Goal: Information Seeking & Learning: Compare options

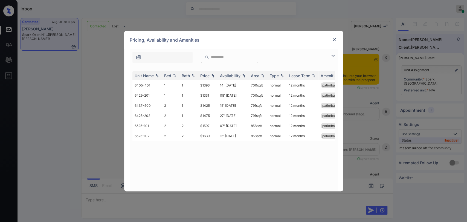
scroll to position [419, 0]
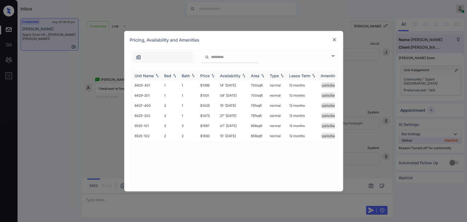
click at [206, 76] on div "Price" at bounding box center [204, 75] width 9 height 5
click at [209, 84] on td "$1331" at bounding box center [208, 85] width 20 height 10
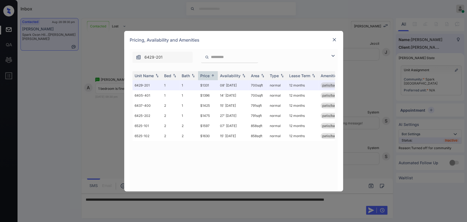
click at [332, 40] on img at bounding box center [334, 39] width 5 height 5
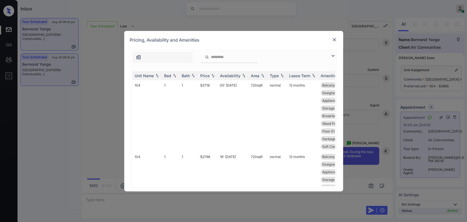
scroll to position [2356, 0]
click at [331, 56] on img at bounding box center [333, 56] width 7 height 7
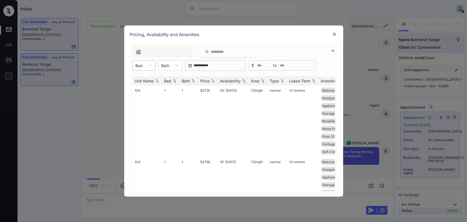
click at [141, 64] on div at bounding box center [138, 66] width 7 height 6
click at [140, 97] on div "3" at bounding box center [143, 99] width 23 height 10
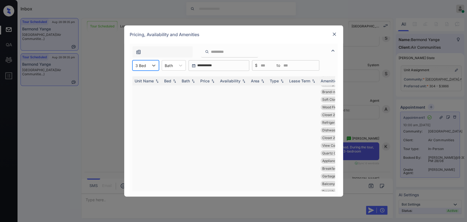
scroll to position [0, 0]
click at [208, 80] on div "Price" at bounding box center [204, 81] width 9 height 5
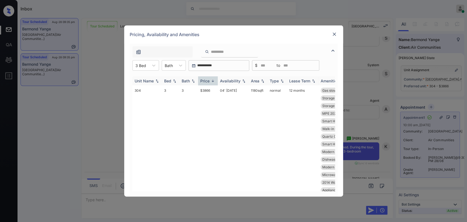
click at [208, 80] on div "Price" at bounding box center [204, 81] width 9 height 5
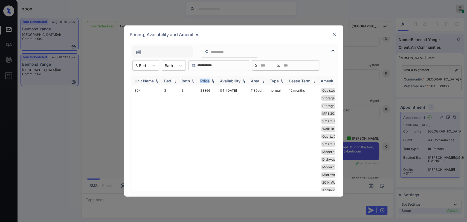
click at [208, 80] on div "Price" at bounding box center [204, 81] width 9 height 5
click at [228, 79] on div "Availability" at bounding box center [230, 81] width 21 height 5
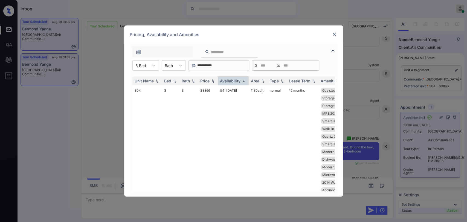
click at [337, 36] on div at bounding box center [334, 34] width 7 height 7
